Goal: Information Seeking & Learning: Learn about a topic

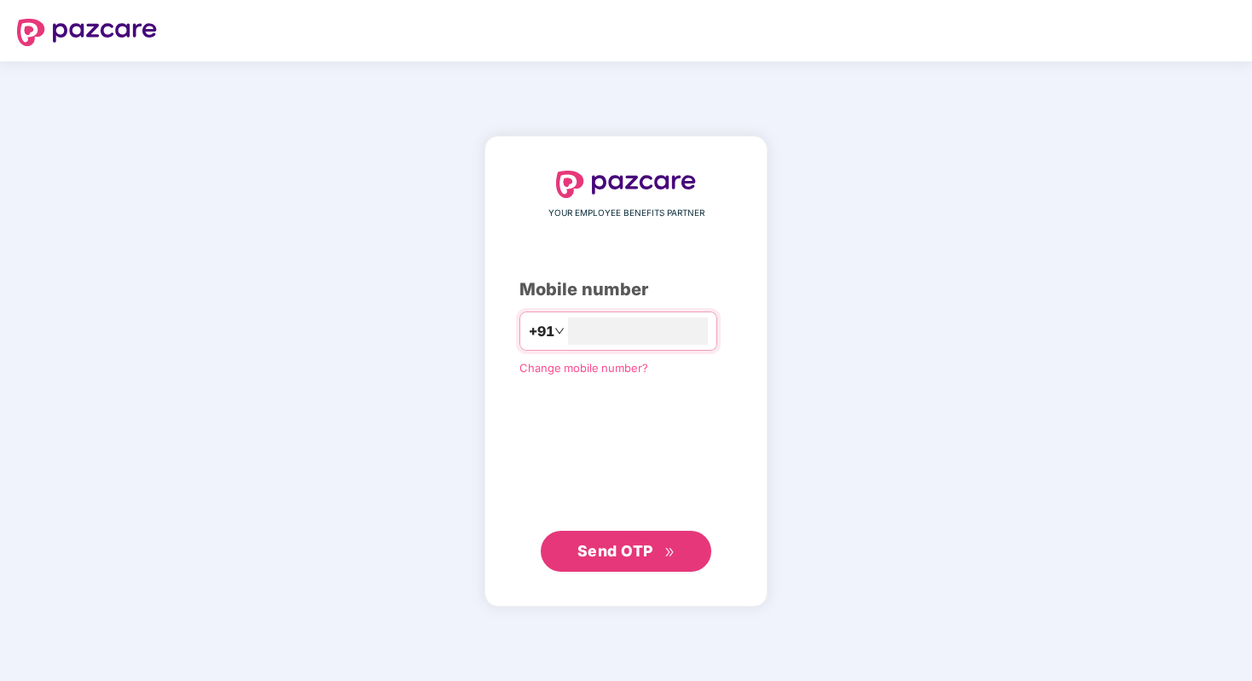
type input "**********"
click at [624, 549] on span "Send OTP" at bounding box center [615, 551] width 76 height 18
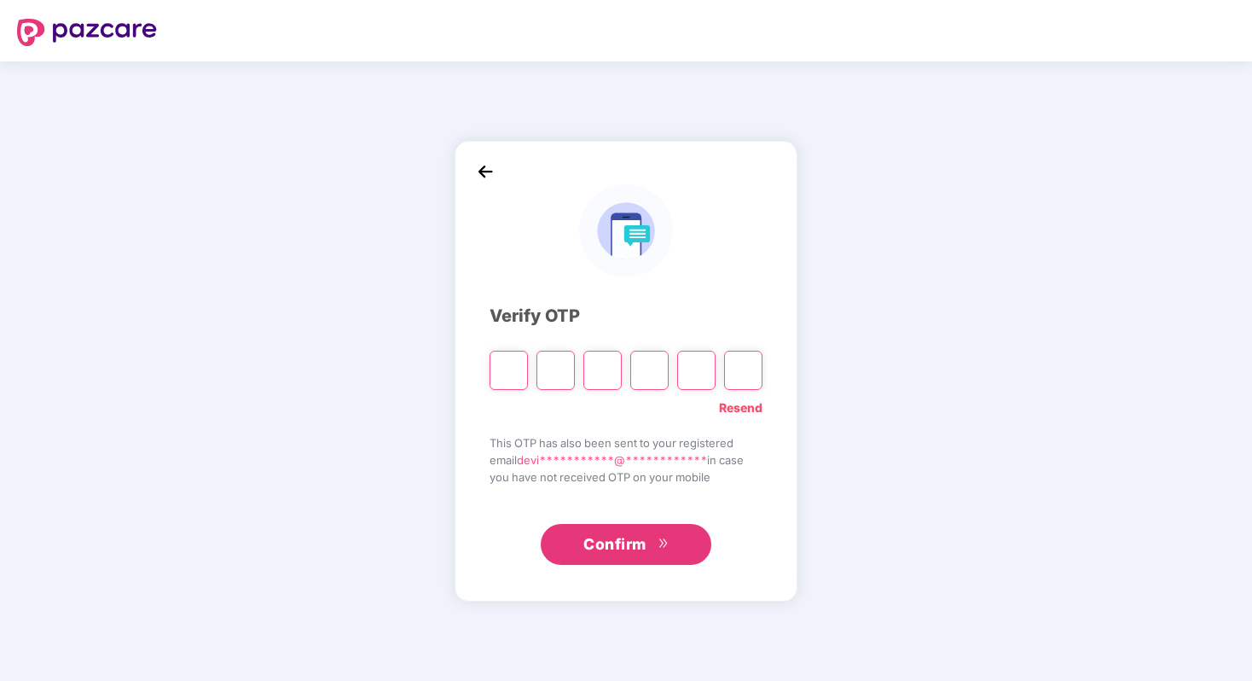
type input "*"
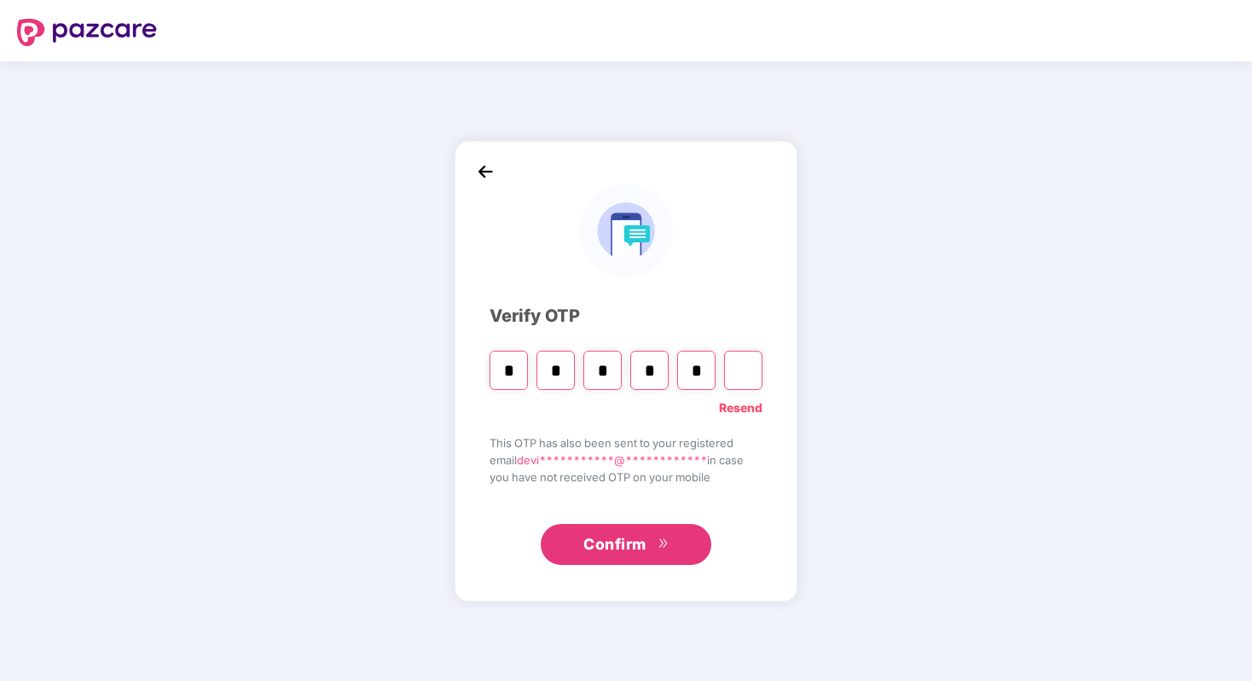
type input "*"
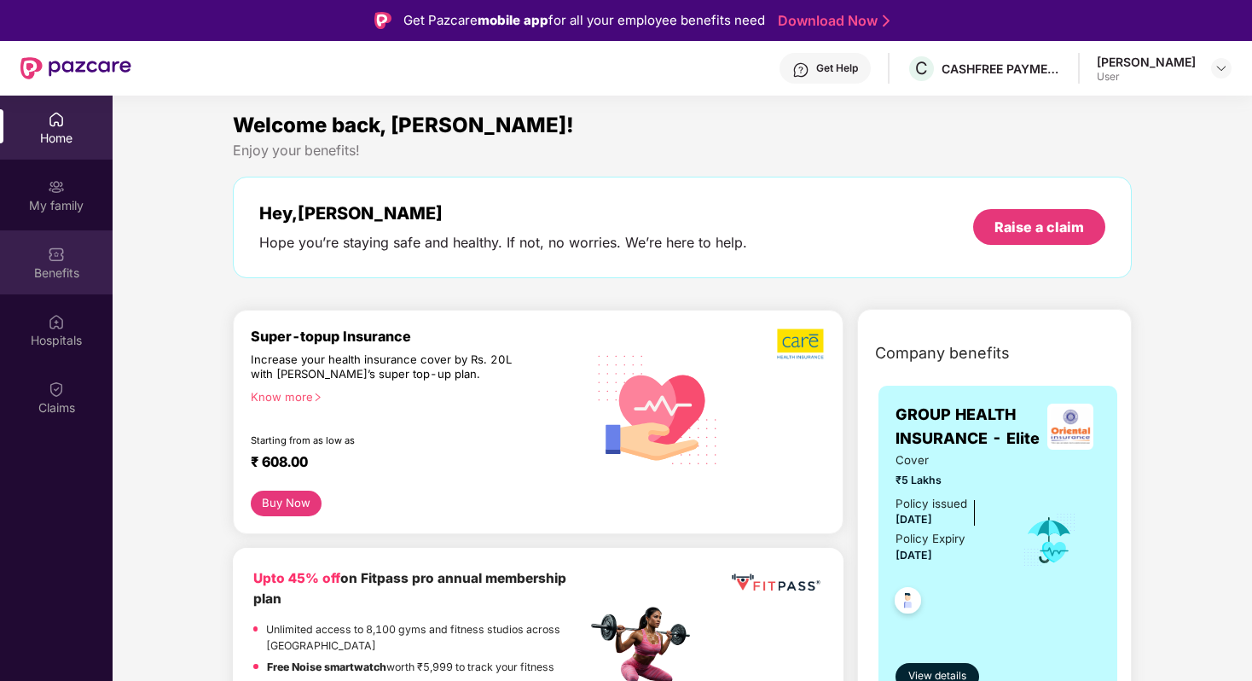
click at [68, 275] on div "Benefits" at bounding box center [56, 272] width 113 height 17
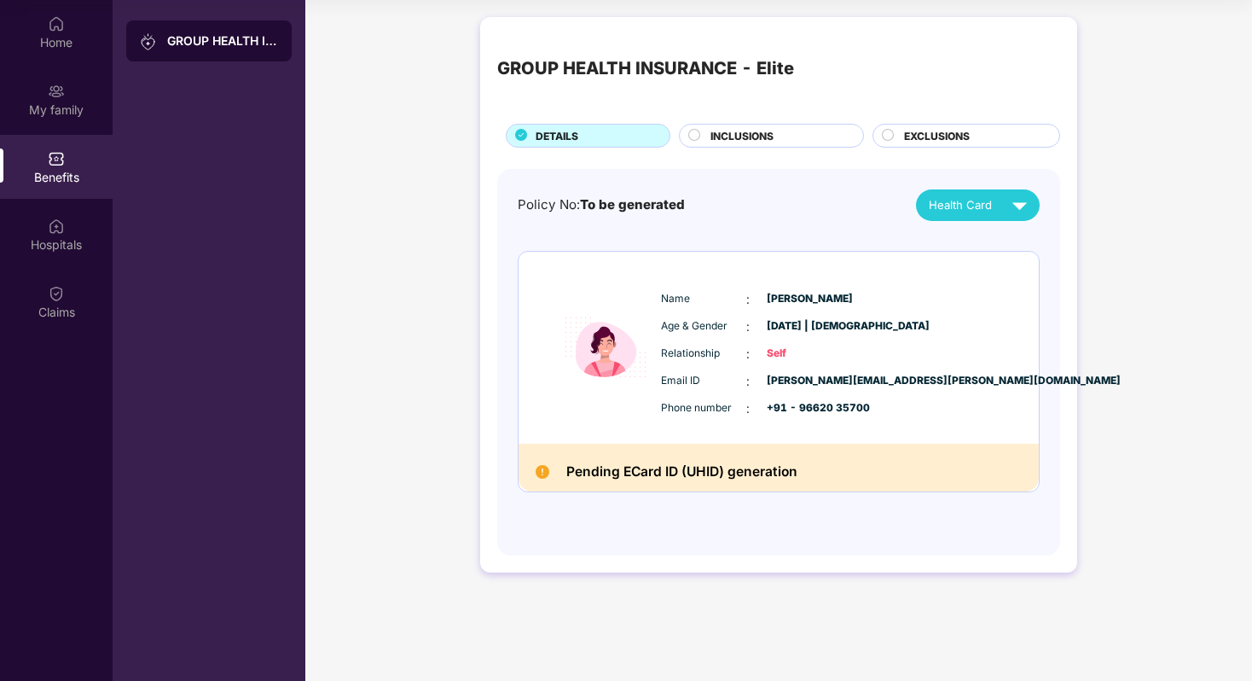
scroll to position [7, 0]
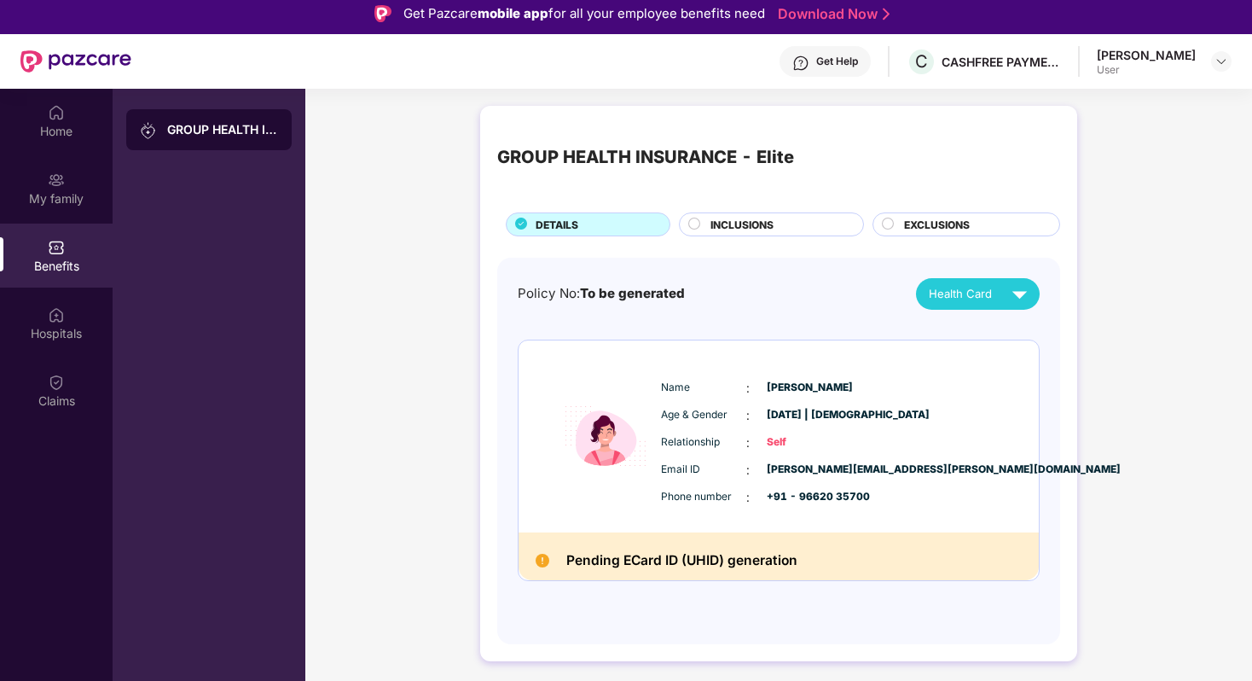
click at [987, 293] on span "Health Card" at bounding box center [960, 294] width 63 height 18
click at [981, 328] on div "[PERSON_NAME]" at bounding box center [979, 332] width 111 height 19
click at [742, 217] on span "INCLUSIONS" at bounding box center [741, 225] width 63 height 16
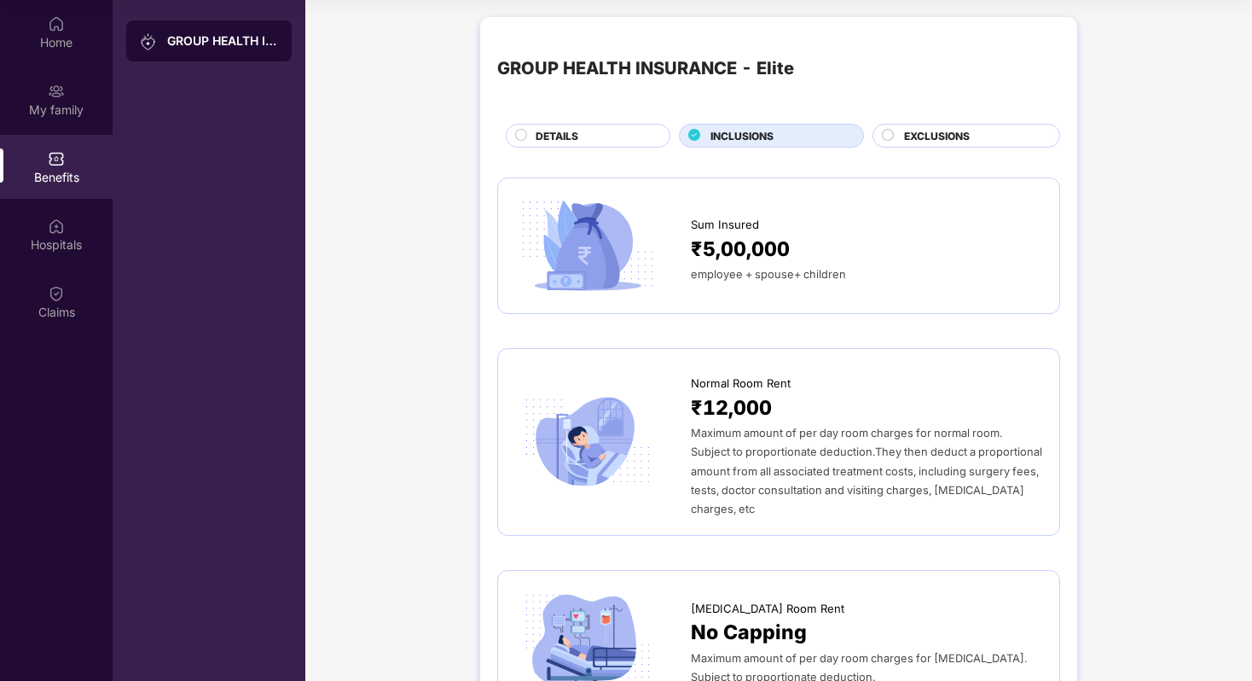
scroll to position [0, 0]
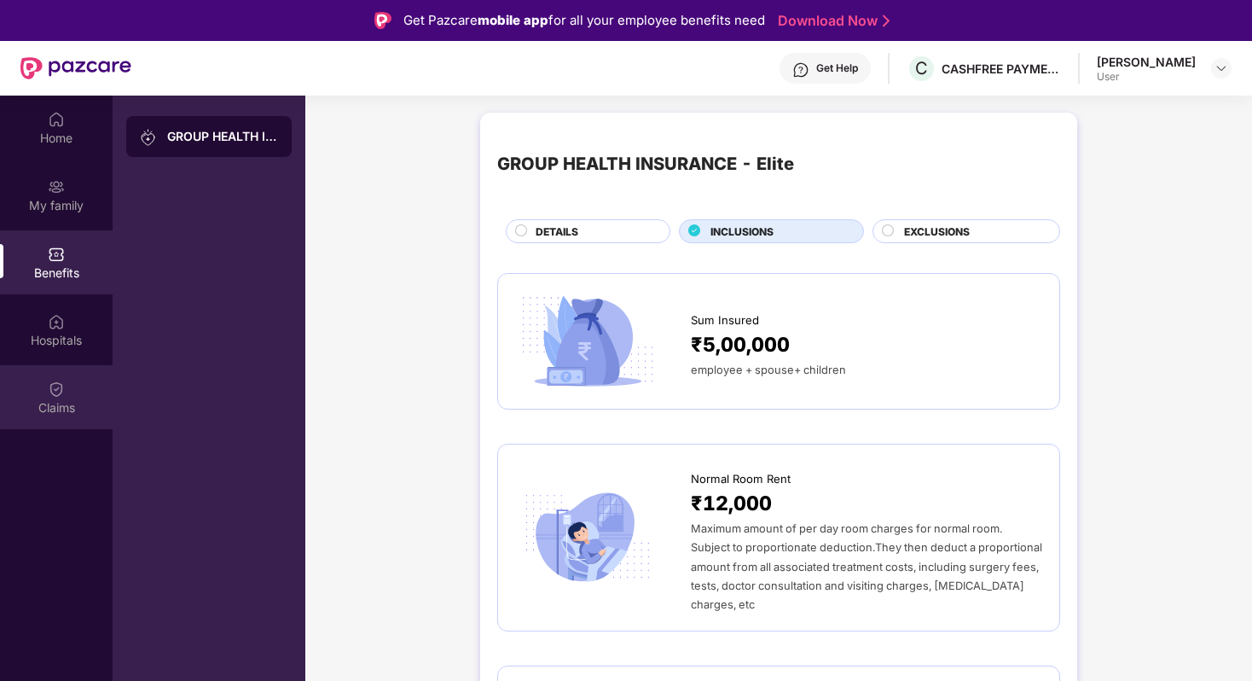
click at [55, 404] on div "Claims" at bounding box center [56, 407] width 113 height 17
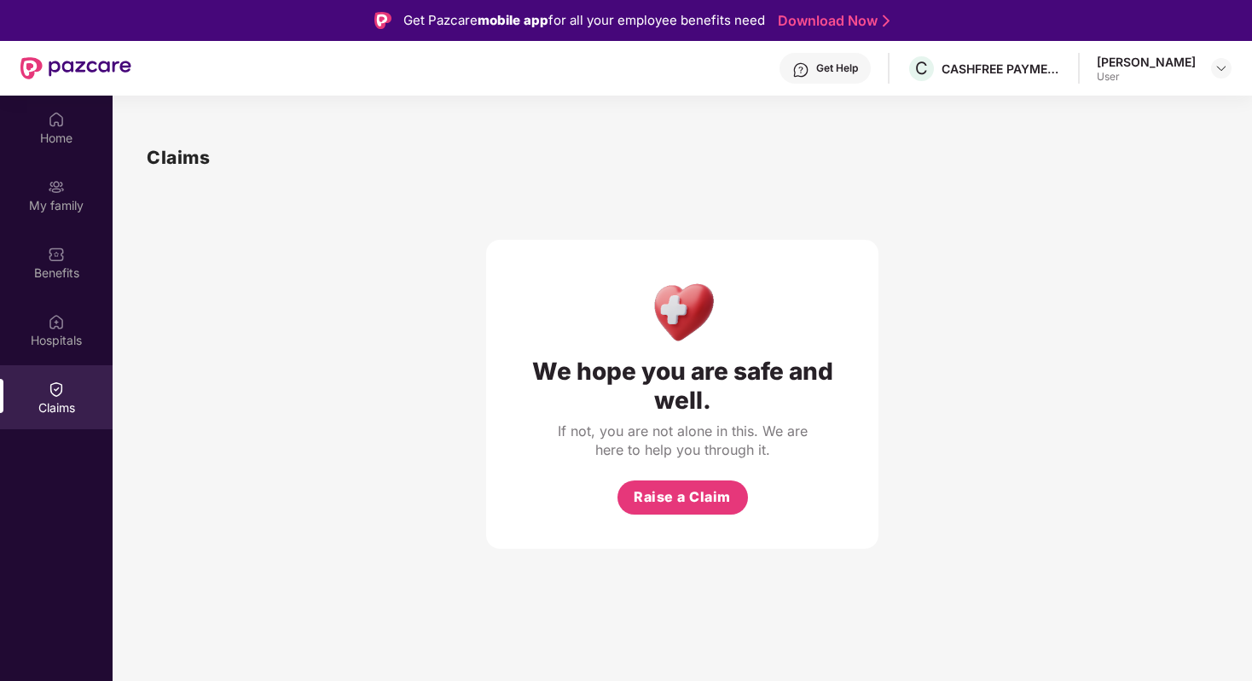
click at [827, 77] on div "Get Help" at bounding box center [825, 68] width 91 height 31
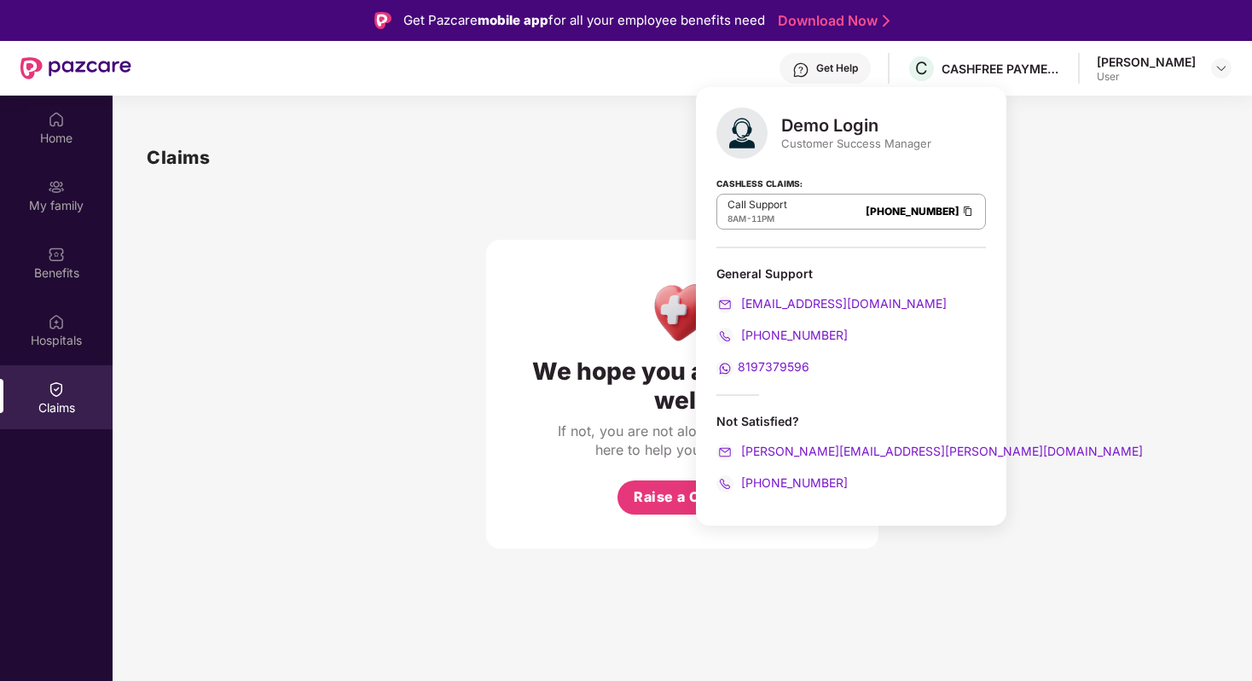
click at [759, 363] on span "8197379596" at bounding box center [774, 366] width 72 height 14
click at [1037, 218] on div "We hope you are safe and well. If not, you are not alone in this. We are here t…" at bounding box center [682, 359] width 1071 height 377
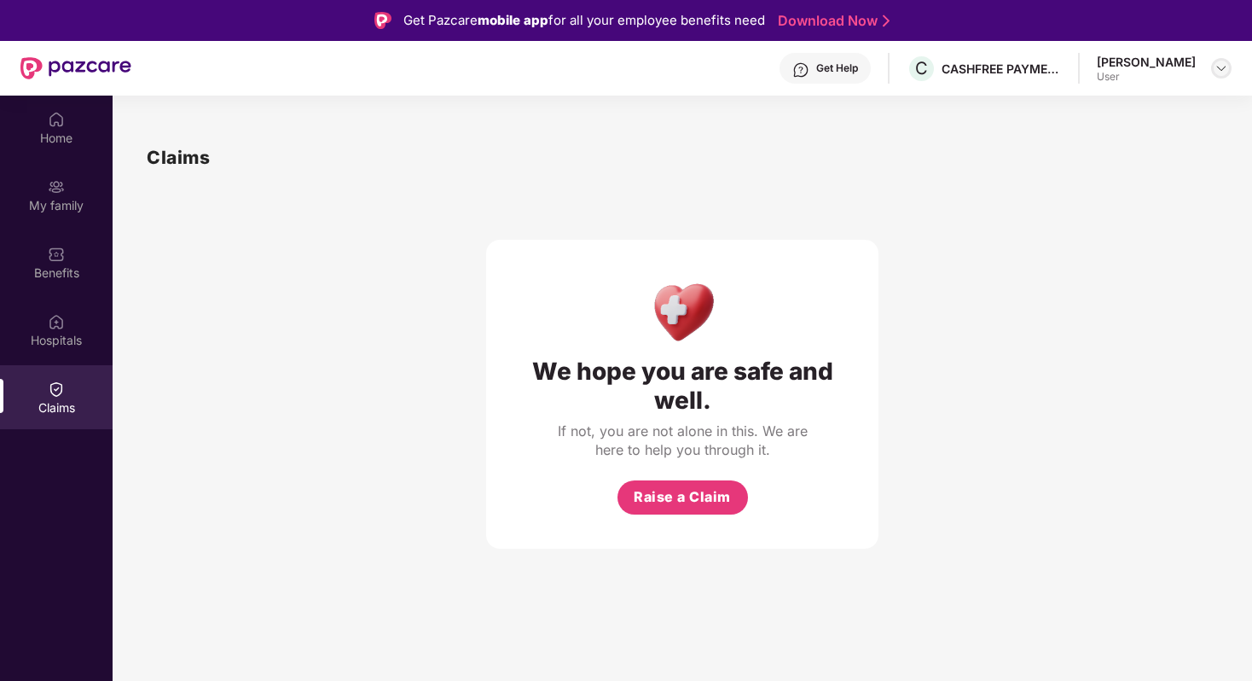
click at [1218, 68] on img at bounding box center [1222, 68] width 14 height 14
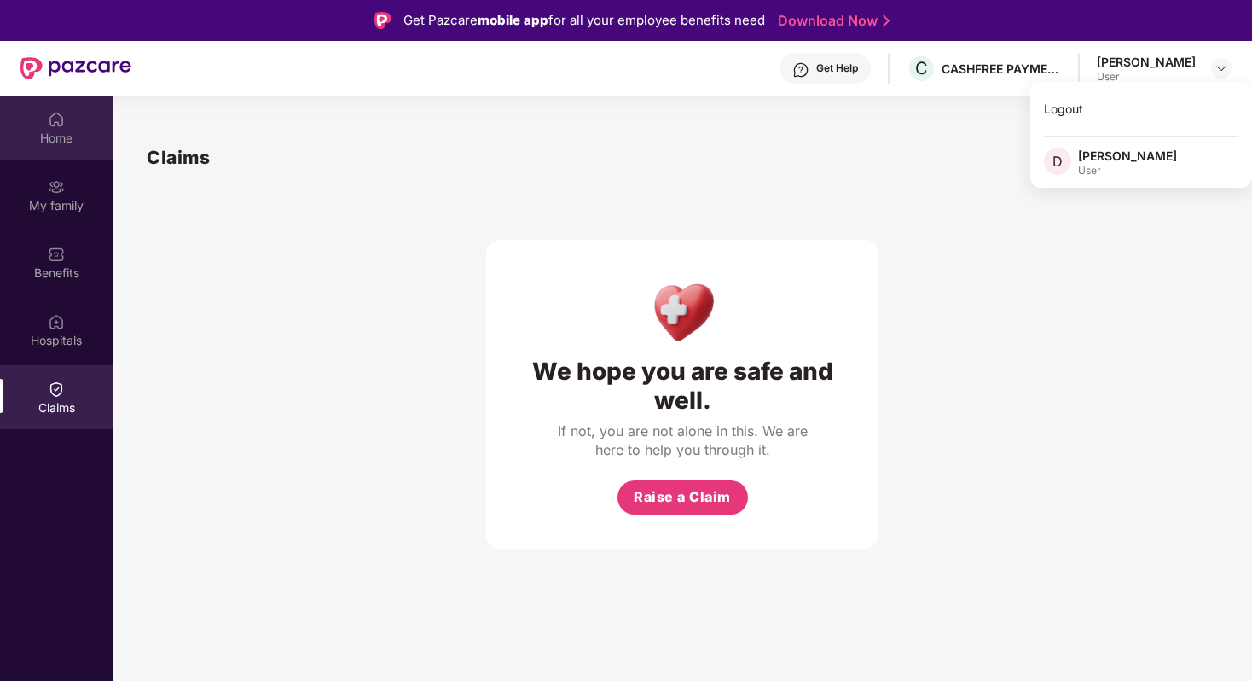
click at [51, 120] on img at bounding box center [56, 119] width 17 height 17
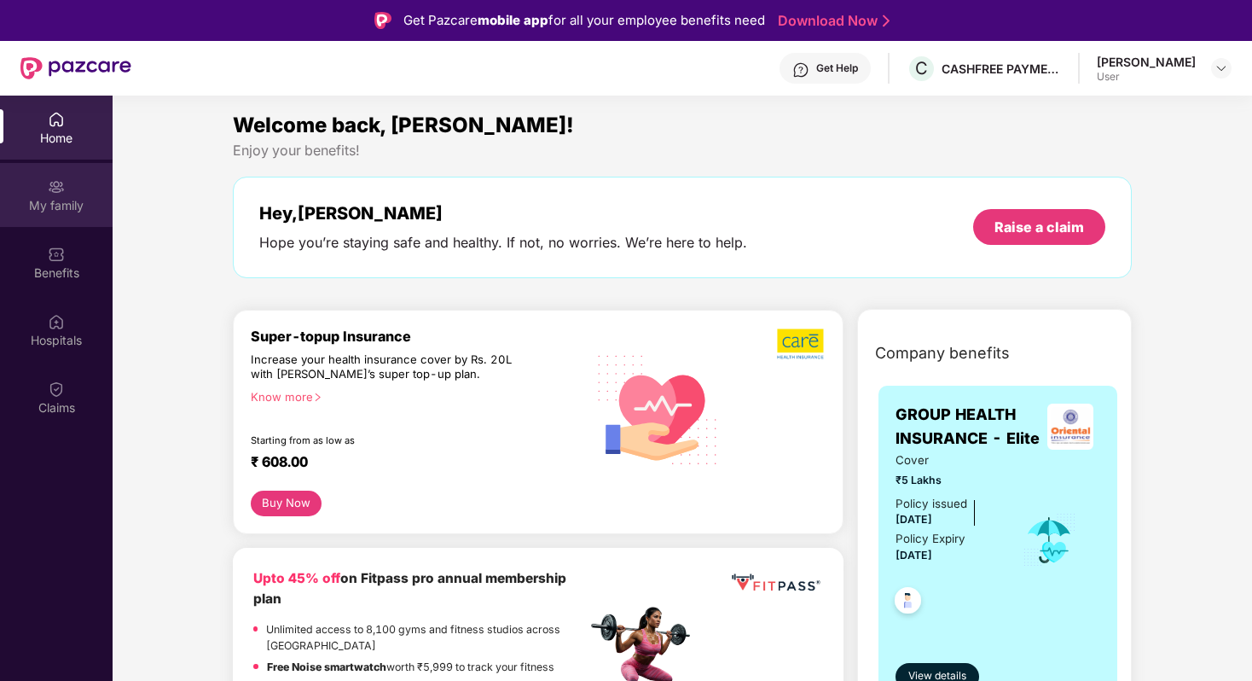
click at [71, 191] on div "My family" at bounding box center [56, 195] width 113 height 64
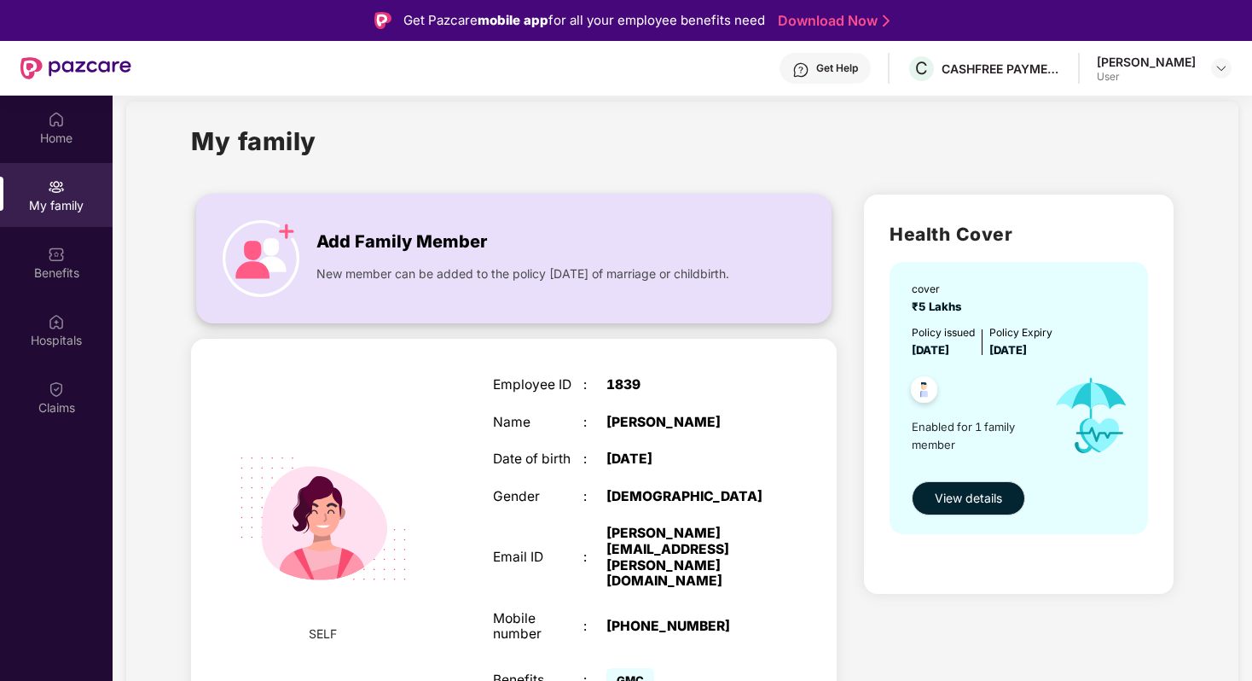
scroll to position [96, 0]
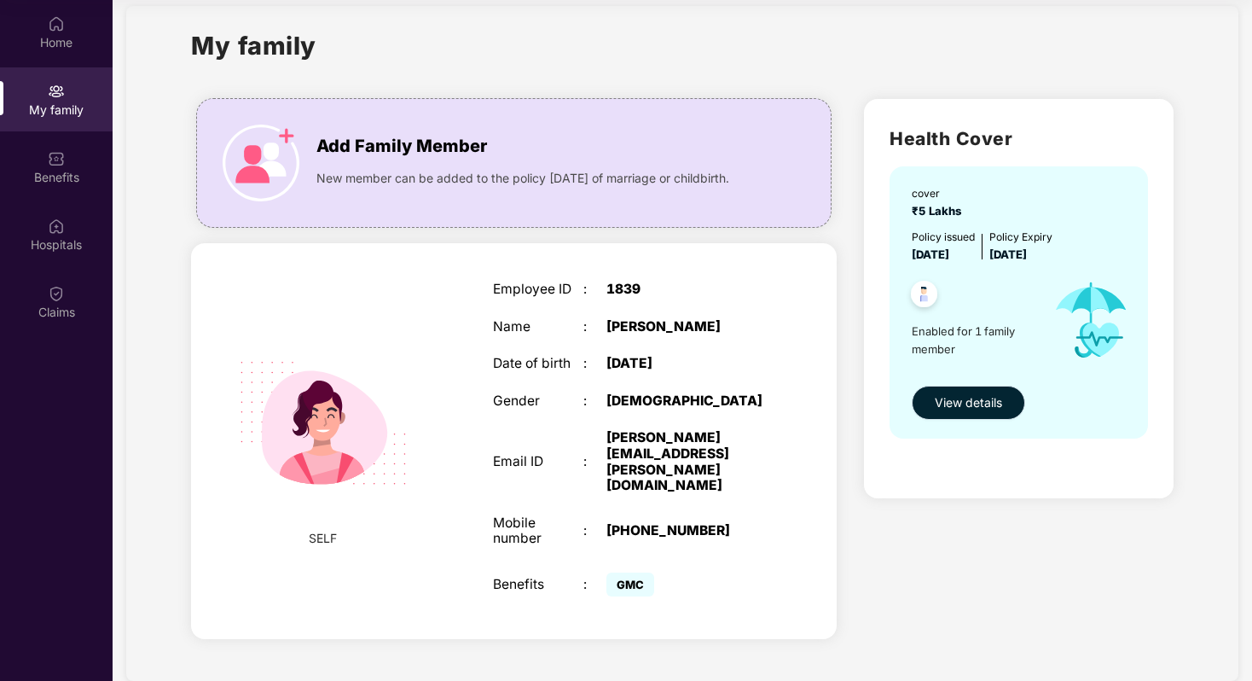
click at [974, 409] on span "View details" at bounding box center [968, 402] width 67 height 19
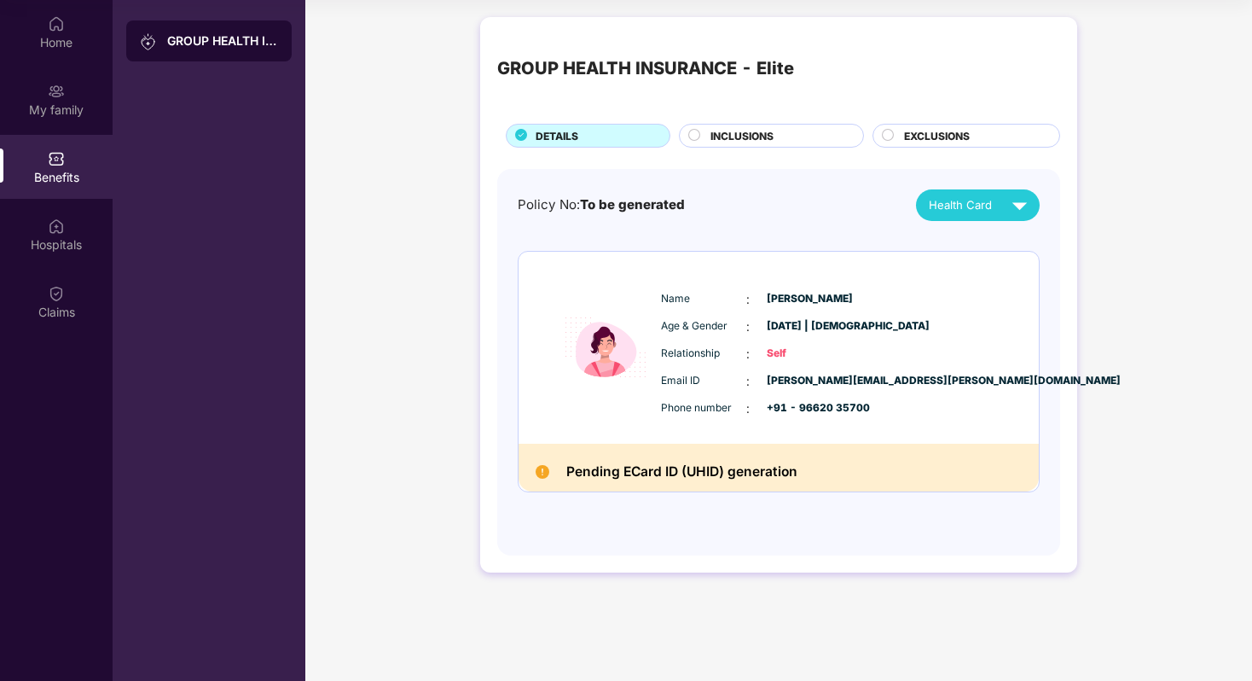
click at [933, 200] on span "Health Card" at bounding box center [960, 205] width 63 height 18
click at [773, 133] on span "INCLUSIONS" at bounding box center [741, 136] width 63 height 16
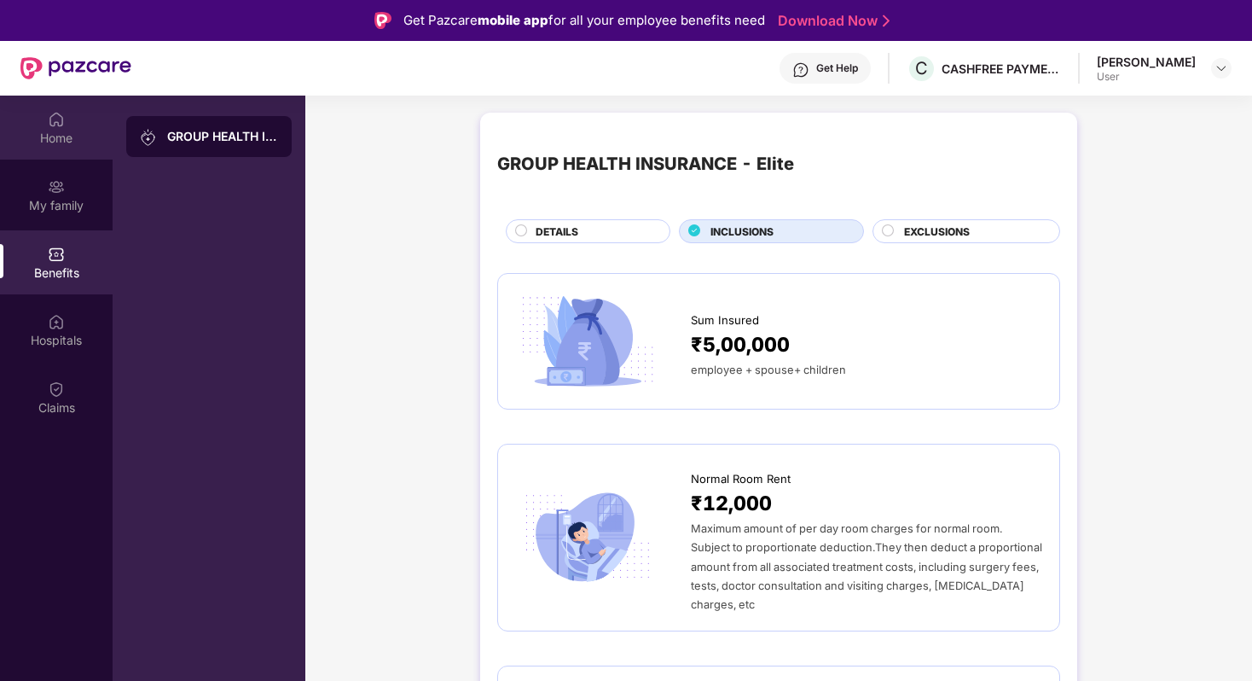
click at [60, 134] on div "Home" at bounding box center [56, 138] width 113 height 17
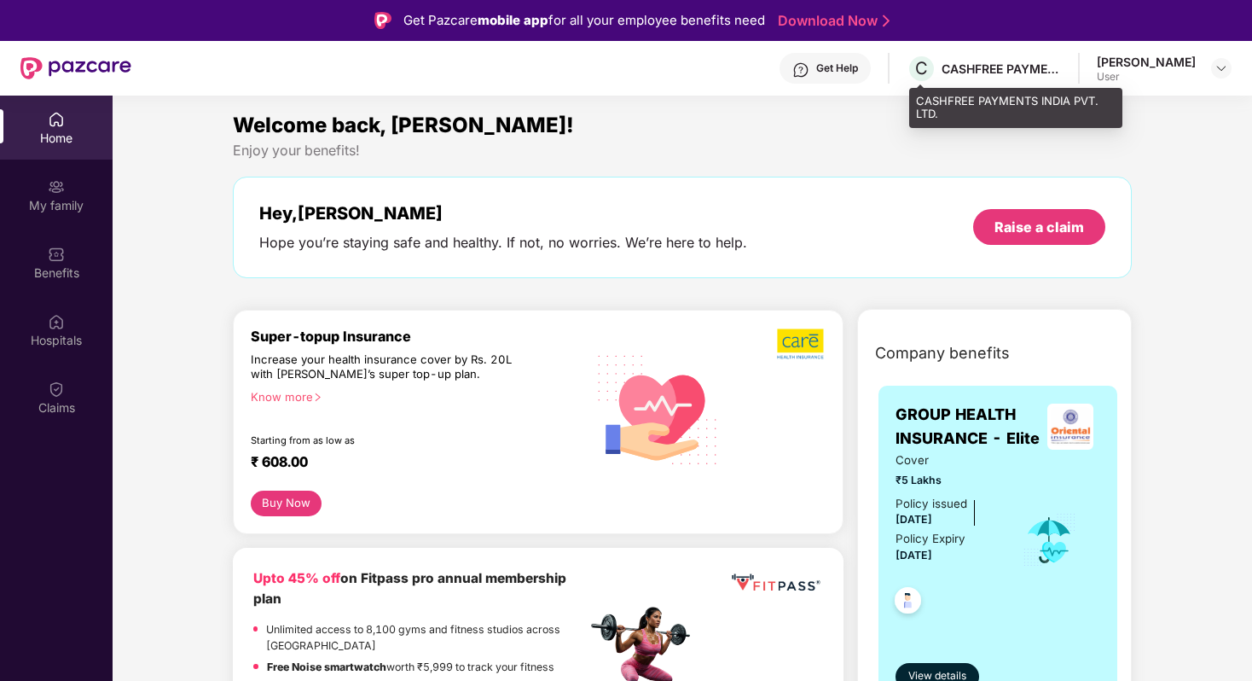
click at [1045, 61] on div "CASHFREE PAYMENTS INDIA PVT. LTD." at bounding box center [1001, 69] width 119 height 16
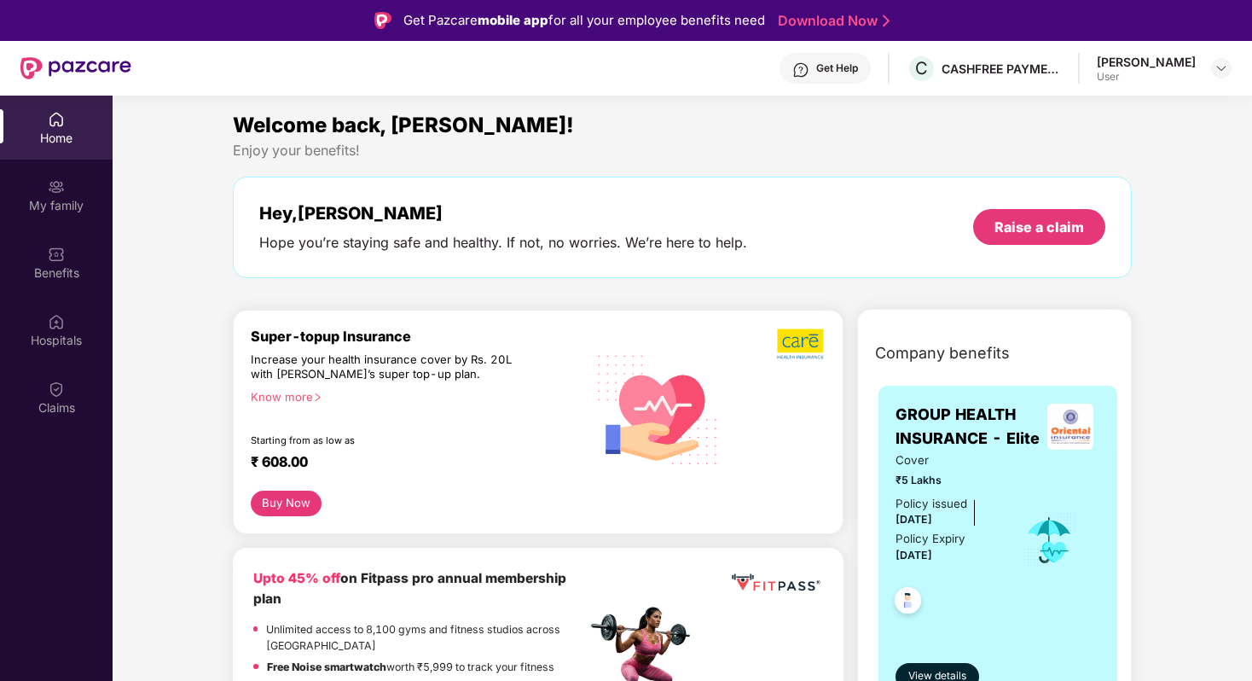
click at [1149, 64] on div "[PERSON_NAME]" at bounding box center [1146, 62] width 99 height 16
click at [1193, 67] on div "[PERSON_NAME]" at bounding box center [1146, 62] width 99 height 16
click at [1219, 70] on img at bounding box center [1222, 68] width 14 height 14
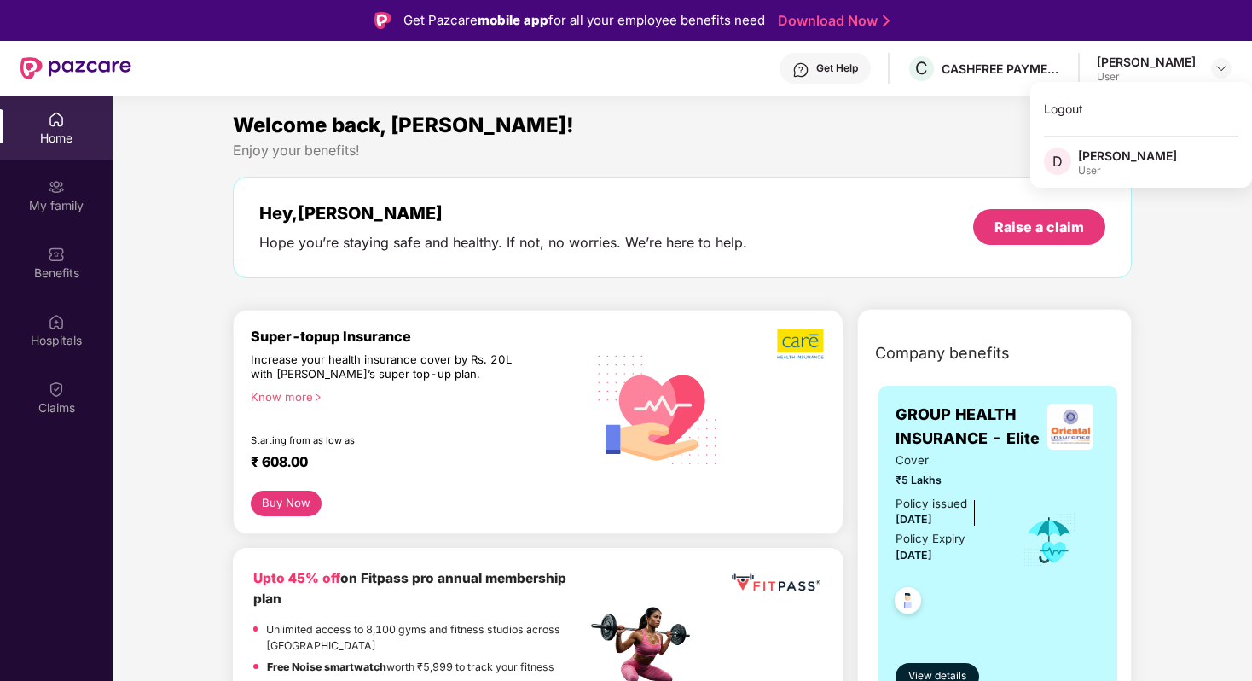
click at [953, 147] on div "Enjoy your benefits!" at bounding box center [682, 151] width 899 height 18
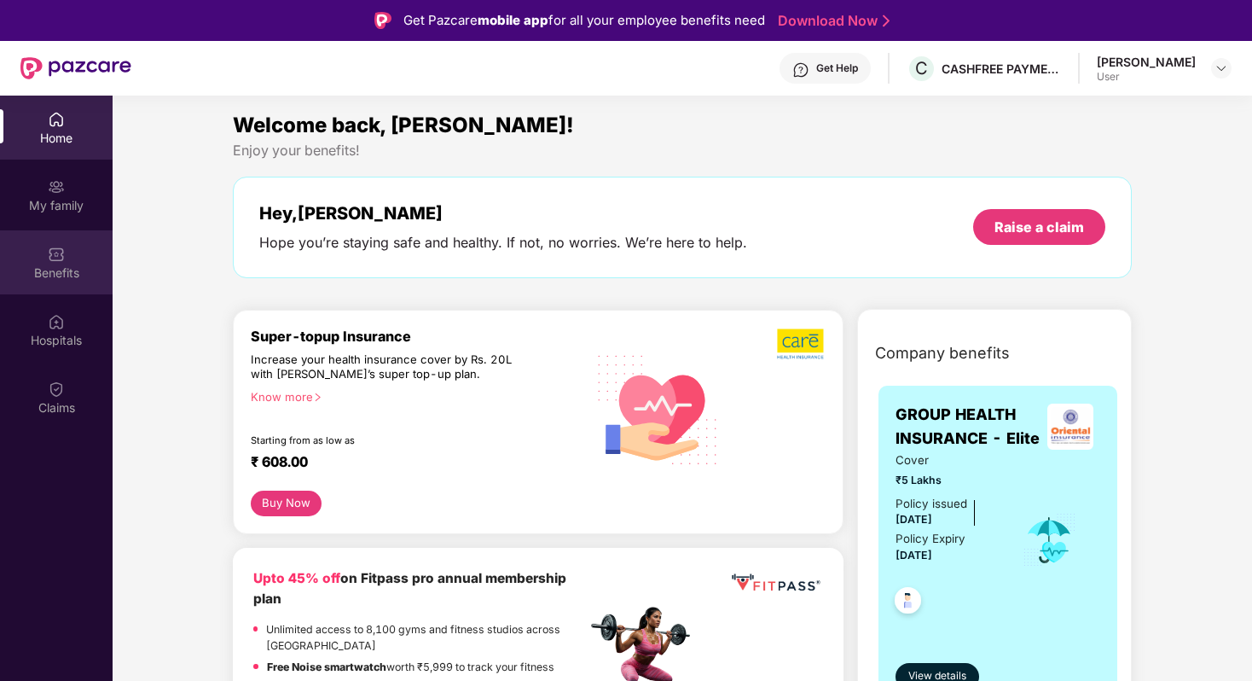
click at [65, 264] on div "Benefits" at bounding box center [56, 272] width 113 height 17
